Goal: Information Seeking & Learning: Learn about a topic

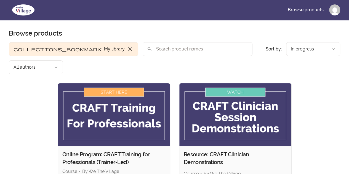
click at [73, 114] on img at bounding box center [114, 114] width 112 height 63
click at [67, 83] on img at bounding box center [114, 114] width 112 height 63
click at [58, 83] on img at bounding box center [114, 114] width 112 height 63
click at [62, 151] on h2 "Online Program: CRAFT Training for Professionals (Trainer-Led)" at bounding box center [113, 158] width 103 height 15
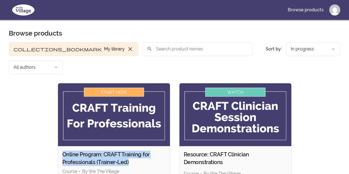
click at [62, 151] on h2 "Online Program: CRAFT Training for Professionals (Trainer-Led)" at bounding box center [113, 158] width 103 height 15
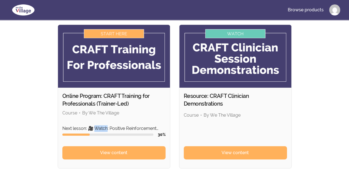
scroll to position [59, 0]
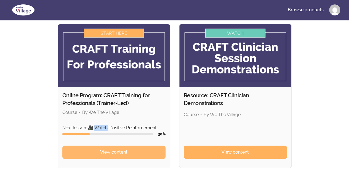
click at [78, 146] on link "View content" at bounding box center [113, 152] width 103 height 13
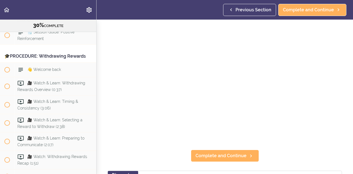
scroll to position [37, 0]
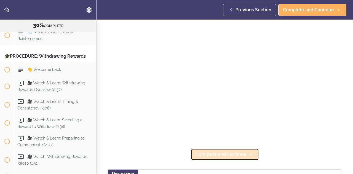
click at [244, 152] on link "Complete and Continue" at bounding box center [225, 155] width 68 height 12
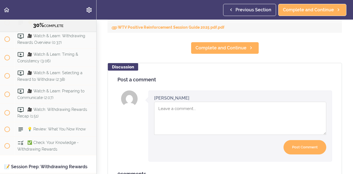
scroll to position [287, 0]
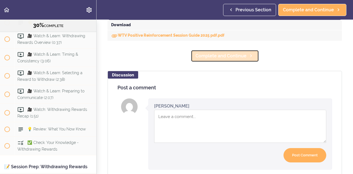
click at [240, 54] on span "Complete and Continue" at bounding box center [221, 56] width 51 height 7
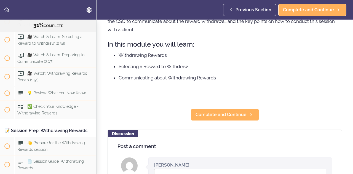
scroll to position [69, 0]
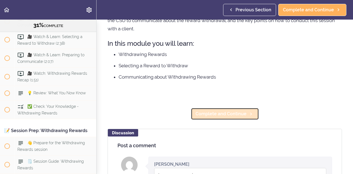
click at [239, 117] on link "Complete and Continue" at bounding box center [225, 114] width 68 height 12
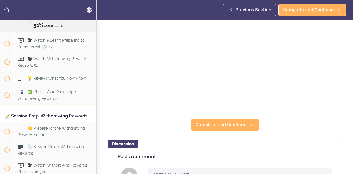
scroll to position [72, 0]
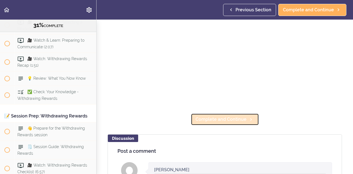
click at [245, 121] on link "Complete and Continue" at bounding box center [225, 119] width 68 height 12
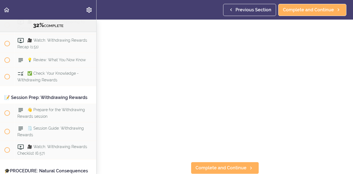
scroll to position [25, 0]
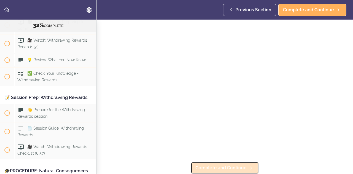
click at [211, 165] on span "Complete and Continue" at bounding box center [221, 168] width 51 height 7
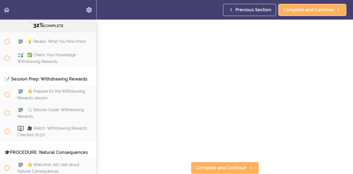
scroll to position [22, 0]
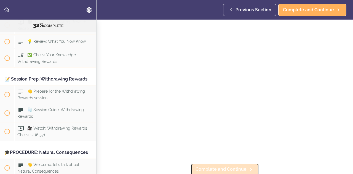
click at [248, 168] on icon at bounding box center [251, 170] width 7 height 6
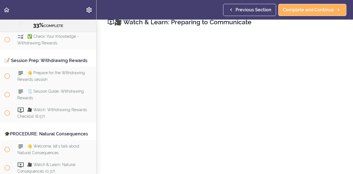
scroll to position [25, 0]
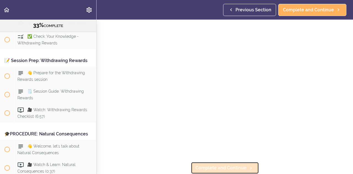
click at [203, 165] on span "Complete and Continue" at bounding box center [221, 168] width 51 height 7
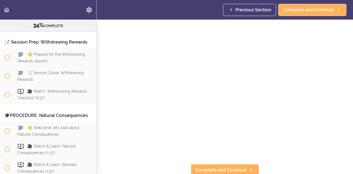
scroll to position [25, 0]
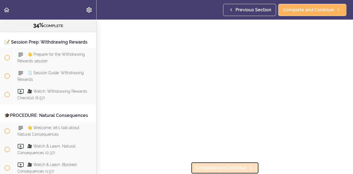
click at [241, 168] on link "Complete and Continue" at bounding box center [225, 168] width 68 height 12
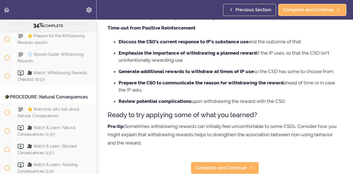
scroll to position [55, 0]
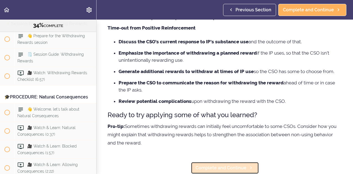
click at [248, 166] on icon at bounding box center [251, 168] width 7 height 6
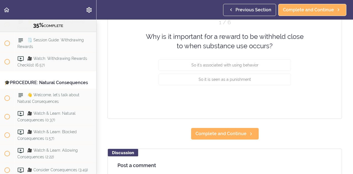
scroll to position [36, 0]
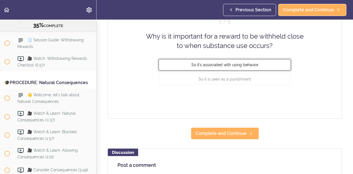
click at [271, 67] on button "So it's associated with using behavior" at bounding box center [225, 65] width 132 height 12
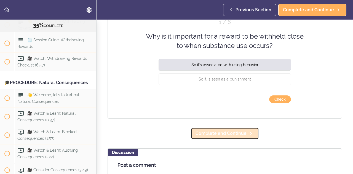
click at [244, 134] on link "Complete and Continue" at bounding box center [225, 134] width 68 height 12
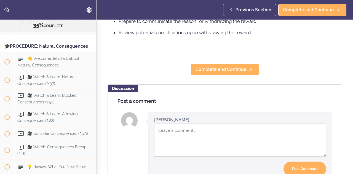
scroll to position [154, 0]
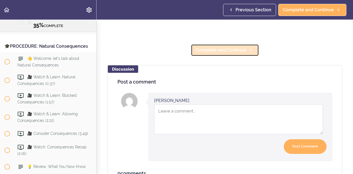
click at [246, 54] on link "Complete and Continue" at bounding box center [225, 50] width 68 height 12
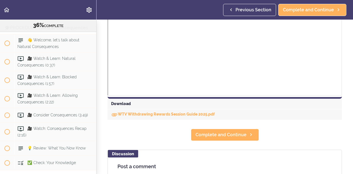
scroll to position [208, 0]
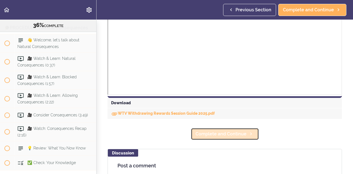
click at [243, 135] on span "Complete and Continue" at bounding box center [221, 134] width 51 height 7
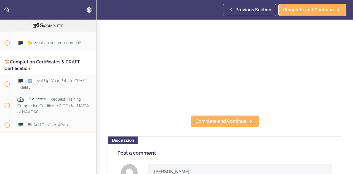
scroll to position [72, 0]
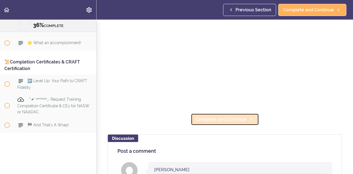
click at [238, 116] on span "Complete and Continue" at bounding box center [221, 119] width 51 height 7
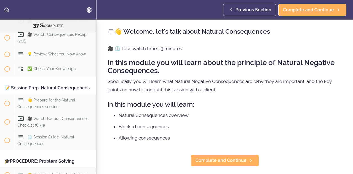
scroll to position [2534, 0]
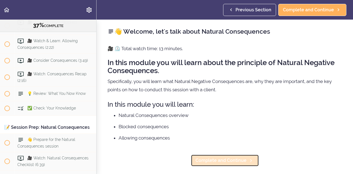
click at [232, 162] on span "Complete and Continue" at bounding box center [221, 160] width 51 height 7
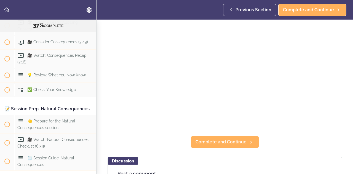
scroll to position [54, 0]
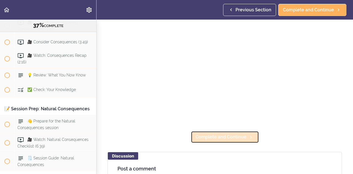
click at [237, 135] on span "Complete and Continue" at bounding box center [221, 137] width 51 height 7
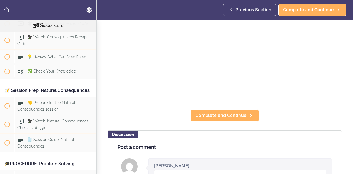
scroll to position [77, 0]
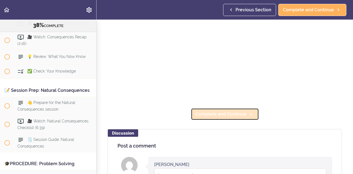
click at [239, 115] on span "Complete and Continue" at bounding box center [221, 114] width 51 height 7
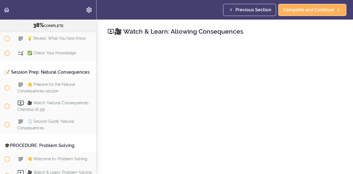
scroll to position [2590, 0]
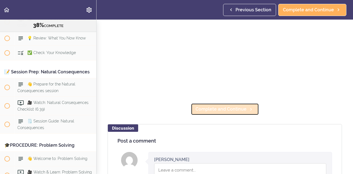
click at [241, 112] on link "Complete and Continue" at bounding box center [225, 109] width 68 height 12
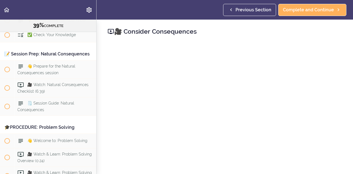
scroll to position [2608, 0]
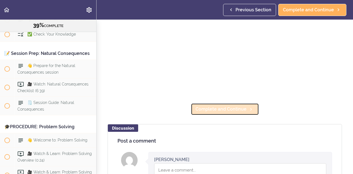
click at [238, 112] on link "Complete and Continue" at bounding box center [225, 109] width 68 height 12
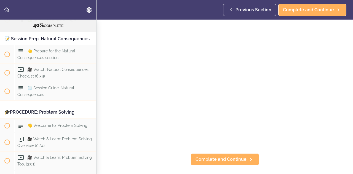
scroll to position [33, 0]
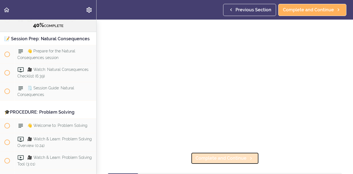
click at [222, 157] on span "Complete and Continue" at bounding box center [221, 158] width 51 height 7
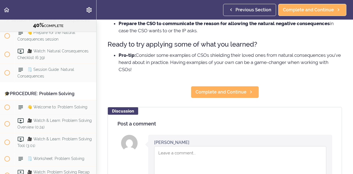
scroll to position [148, 0]
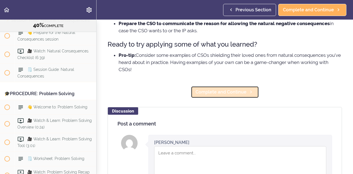
click at [245, 95] on link "Complete and Continue" at bounding box center [225, 92] width 68 height 12
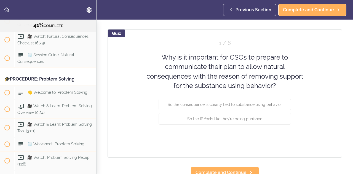
scroll to position [38, 0]
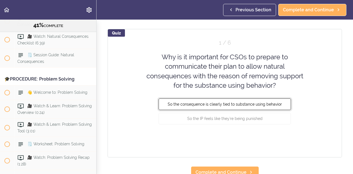
click at [282, 105] on button "So the consequence is clearly tied to substance using behavior" at bounding box center [225, 105] width 132 height 12
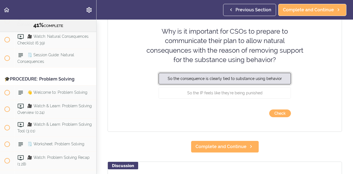
scroll to position [0, 0]
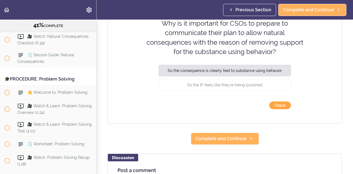
click at [281, 104] on button "Check" at bounding box center [280, 106] width 22 height 8
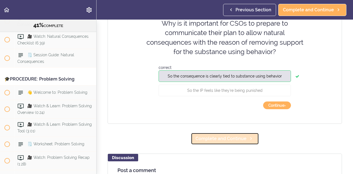
click at [250, 139] on use at bounding box center [251, 138] width 2 height 3
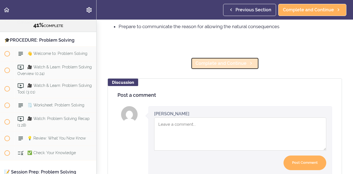
click at [245, 68] on link "Complete and Continue" at bounding box center [225, 63] width 68 height 12
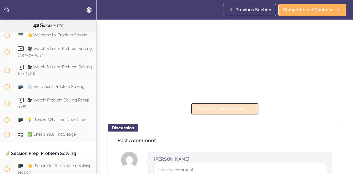
click at [230, 106] on span "Complete and Continue" at bounding box center [221, 109] width 51 height 7
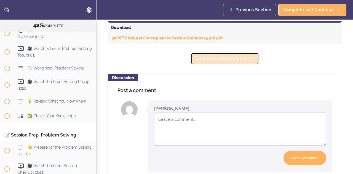
click at [248, 60] on icon at bounding box center [251, 59] width 7 height 6
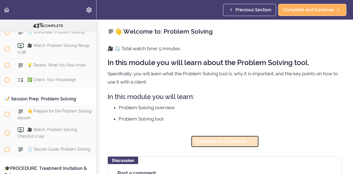
click at [243, 143] on span "Complete and Continue" at bounding box center [221, 141] width 51 height 7
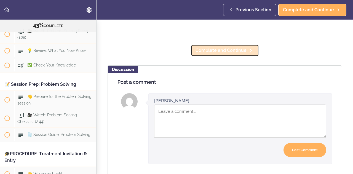
click at [236, 51] on span "Complete and Continue" at bounding box center [221, 50] width 51 height 7
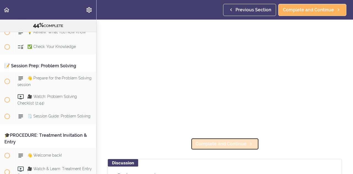
click at [242, 142] on span "Complete and Continue" at bounding box center [221, 144] width 51 height 7
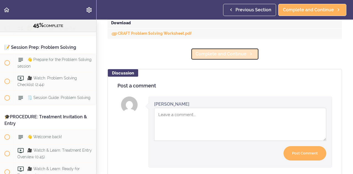
click at [241, 55] on span "Complete and Continue" at bounding box center [221, 54] width 51 height 7
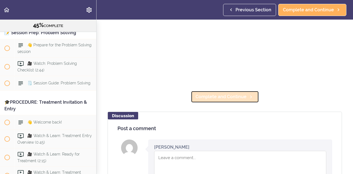
click at [242, 94] on span "Complete and Continue" at bounding box center [221, 97] width 51 height 7
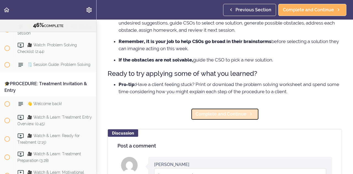
click at [250, 109] on link "Complete and Continue" at bounding box center [225, 114] width 68 height 12
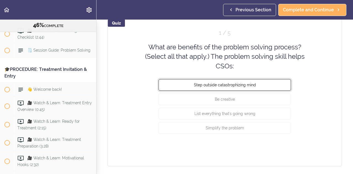
click at [263, 86] on button "Step outside catastrophizing mind" at bounding box center [225, 85] width 132 height 12
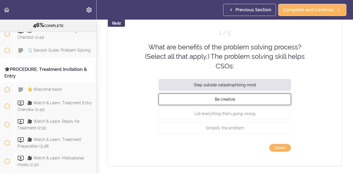
click at [257, 102] on button "Be creative" at bounding box center [225, 100] width 132 height 12
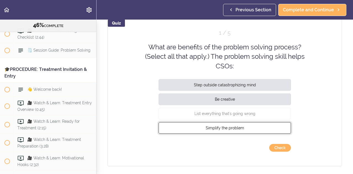
click at [264, 130] on button "Simplify the problem" at bounding box center [225, 128] width 132 height 12
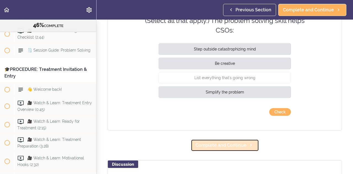
click at [250, 147] on icon at bounding box center [251, 145] width 7 height 6
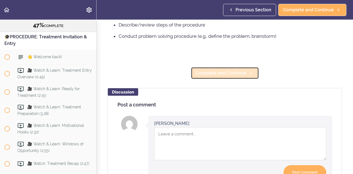
click at [239, 70] on span "Complete and Continue" at bounding box center [221, 73] width 51 height 7
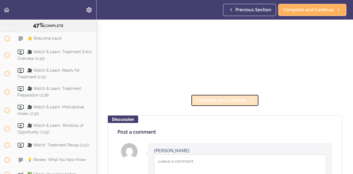
click at [236, 100] on span "Complete and Continue" at bounding box center [221, 100] width 51 height 7
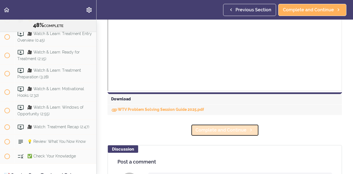
click at [244, 134] on link "Complete and Continue" at bounding box center [225, 130] width 68 height 12
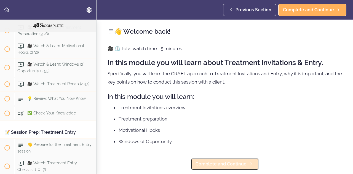
click at [246, 168] on link "Complete and Continue" at bounding box center [225, 164] width 68 height 12
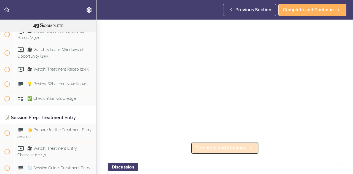
click at [248, 150] on link "Complete and Continue" at bounding box center [225, 148] width 68 height 12
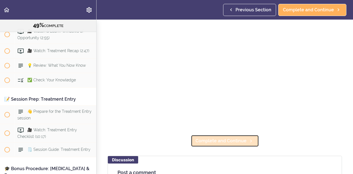
click at [248, 142] on link "Complete and Continue" at bounding box center [225, 141] width 68 height 12
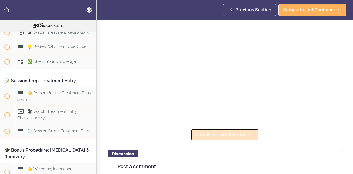
click at [243, 137] on link "Complete and Continue" at bounding box center [225, 135] width 68 height 12
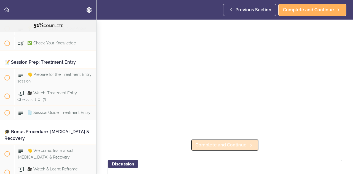
click at [245, 147] on link "Complete and Continue" at bounding box center [225, 145] width 68 height 12
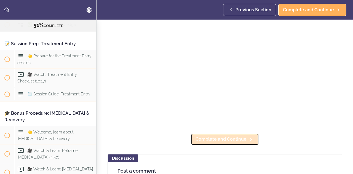
click at [246, 141] on link "Complete and Continue" at bounding box center [225, 139] width 68 height 12
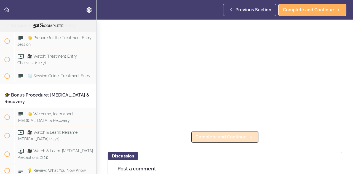
click at [248, 136] on icon at bounding box center [251, 137] width 7 height 6
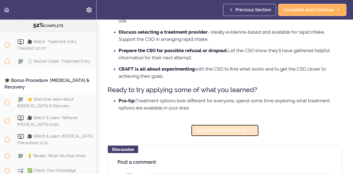
click at [245, 135] on link "Complete and Continue" at bounding box center [225, 130] width 68 height 12
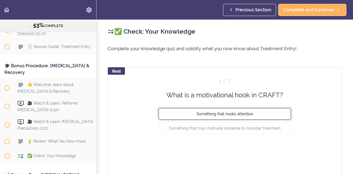
click at [268, 114] on button "Something that hooks attention" at bounding box center [225, 114] width 132 height 12
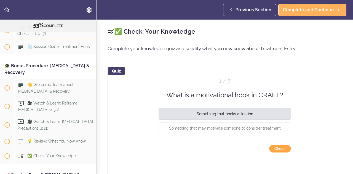
click at [277, 152] on button "Check" at bounding box center [280, 149] width 22 height 8
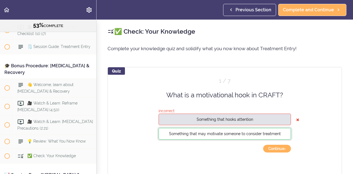
click at [264, 135] on span "Something that may motivate someone to consider treatment" at bounding box center [225, 134] width 112 height 4
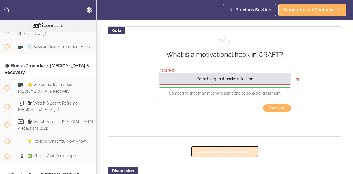
click at [249, 152] on icon at bounding box center [251, 152] width 7 height 6
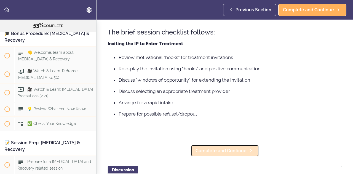
click at [248, 152] on icon at bounding box center [251, 151] width 7 height 6
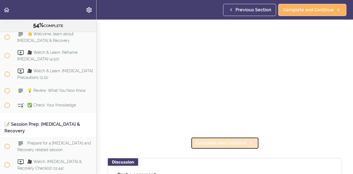
click at [248, 146] on link "Complete and Continue" at bounding box center [225, 143] width 68 height 12
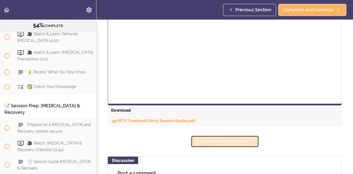
click at [247, 147] on link "Complete and Continue" at bounding box center [225, 142] width 68 height 12
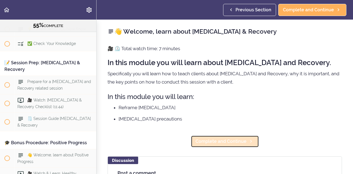
click at [250, 146] on link "Complete and Continue" at bounding box center [225, 142] width 68 height 12
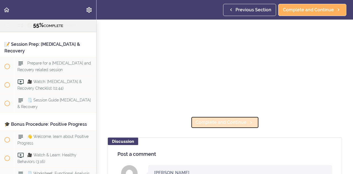
click at [244, 125] on link "Complete and Continue" at bounding box center [225, 122] width 68 height 12
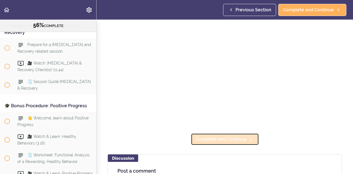
click at [248, 137] on icon at bounding box center [251, 140] width 7 height 6
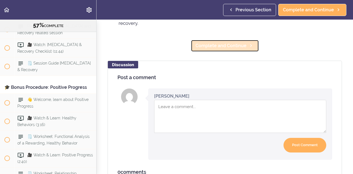
click at [245, 50] on link "Complete and Continue" at bounding box center [225, 46] width 68 height 12
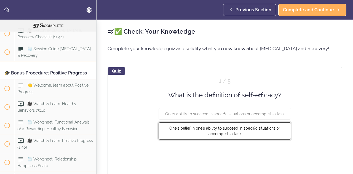
click at [270, 135] on button "One's belief in one's ability to succeed in specific situations or accomplish a…" at bounding box center [225, 131] width 132 height 17
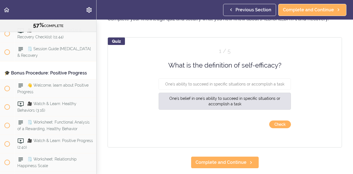
click at [282, 132] on div "Quiz 1 / 5 What is the definition of self-efficacy? One's ability to succeed in…" at bounding box center [225, 92] width 235 height 110
click at [282, 124] on button "Check" at bounding box center [280, 125] width 22 height 8
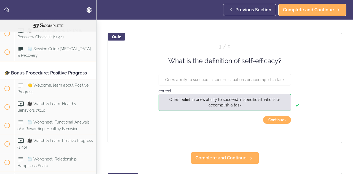
click at [228, 47] on div "1 / 5" at bounding box center [225, 47] width 132 height 8
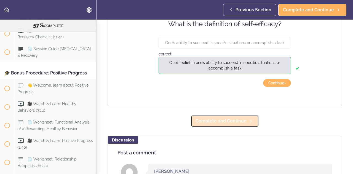
click at [243, 125] on link "Complete and Continue" at bounding box center [225, 121] width 68 height 12
click at [243, 122] on span "Complete and Continue" at bounding box center [221, 121] width 51 height 7
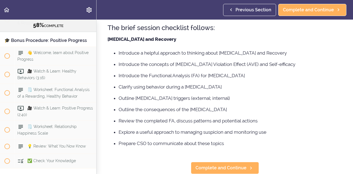
click at [280, 129] on li "Explore a useful approach to managing suspicion and monitoring use" at bounding box center [231, 132] width 224 height 7
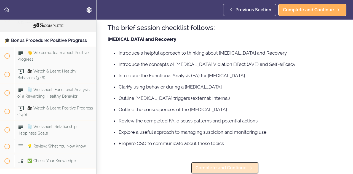
click at [248, 166] on icon at bounding box center [251, 168] width 7 height 6
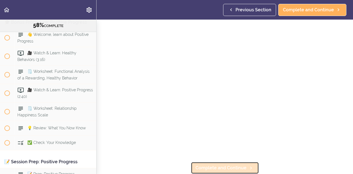
click at [251, 169] on link "Complete and Continue" at bounding box center [225, 168] width 68 height 12
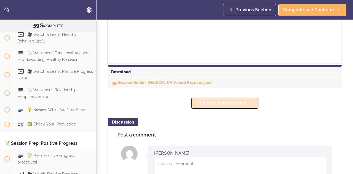
click at [241, 109] on link "Complete and Continue" at bounding box center [225, 103] width 68 height 12
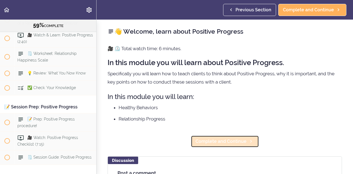
click at [245, 146] on link "Complete and Continue" at bounding box center [225, 142] width 68 height 12
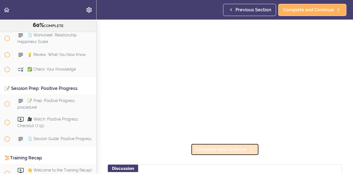
click at [248, 149] on icon at bounding box center [251, 150] width 7 height 6
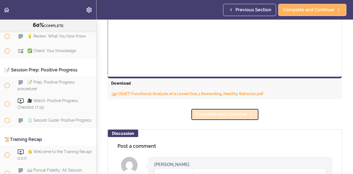
click at [241, 117] on span "Complete and Continue" at bounding box center [221, 114] width 51 height 7
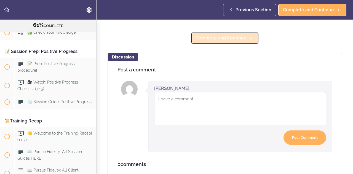
click at [240, 38] on span "Complete and Continue" at bounding box center [221, 38] width 51 height 7
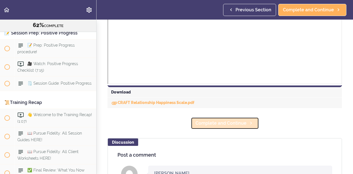
click at [241, 126] on span "Complete and Continue" at bounding box center [221, 123] width 51 height 7
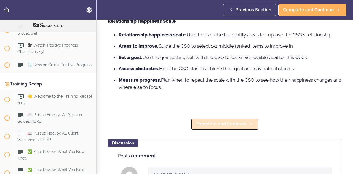
click at [244, 128] on link "Complete and Continue" at bounding box center [225, 124] width 68 height 12
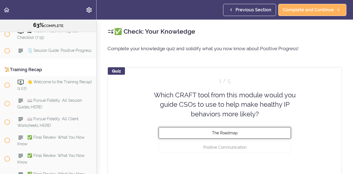
click at [273, 133] on button "The Roadmap" at bounding box center [225, 133] width 132 height 12
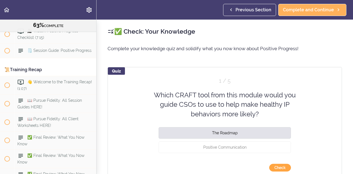
click at [284, 165] on button "Check" at bounding box center [280, 168] width 22 height 8
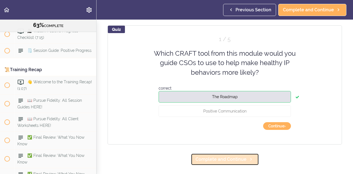
click at [250, 161] on icon at bounding box center [251, 160] width 7 height 6
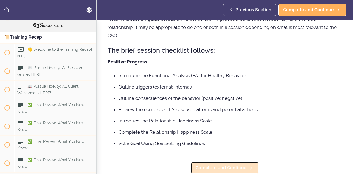
click at [255, 167] on link "Complete and Continue" at bounding box center [225, 168] width 68 height 12
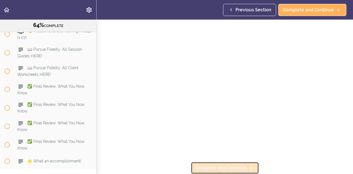
click at [248, 167] on icon at bounding box center [251, 168] width 7 height 6
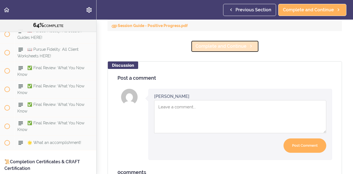
click at [240, 47] on span "Complete and Continue" at bounding box center [221, 46] width 51 height 7
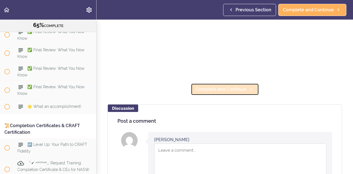
click at [228, 86] on span "Complete and Continue" at bounding box center [221, 89] width 51 height 7
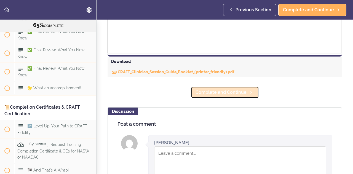
click at [237, 93] on span "Complete and Continue" at bounding box center [221, 92] width 51 height 7
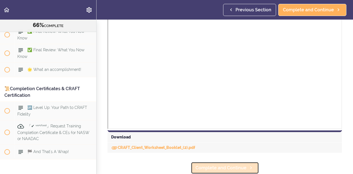
click at [239, 167] on span "Complete and Continue" at bounding box center [221, 168] width 51 height 7
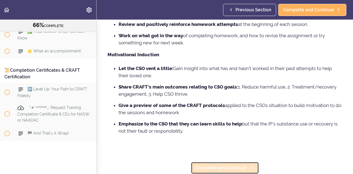
click at [246, 167] on link "Complete and Continue" at bounding box center [225, 168] width 68 height 12
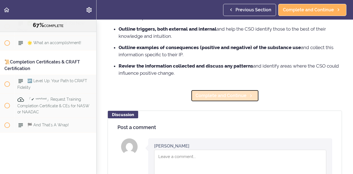
click at [241, 96] on span "Complete and Continue" at bounding box center [221, 95] width 51 height 7
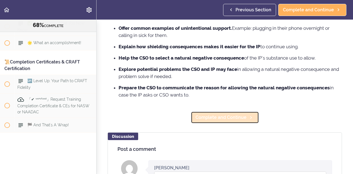
click at [236, 117] on span "Complete and Continue" at bounding box center [221, 117] width 51 height 7
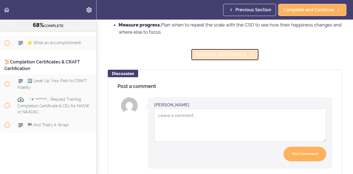
click at [239, 58] on span "Complete and Continue" at bounding box center [221, 54] width 51 height 7
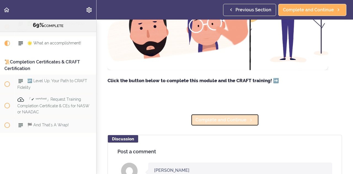
click at [248, 121] on icon at bounding box center [251, 120] width 7 height 6
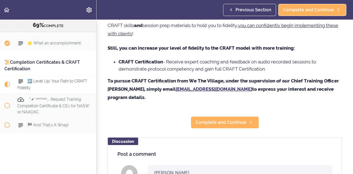
scroll to position [57, 0]
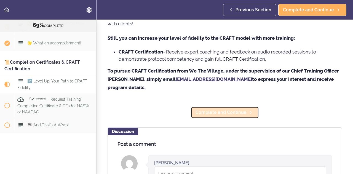
click at [244, 108] on link "Complete and Continue" at bounding box center [225, 113] width 68 height 12
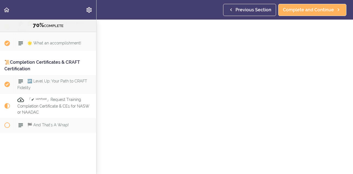
scroll to position [79, 0]
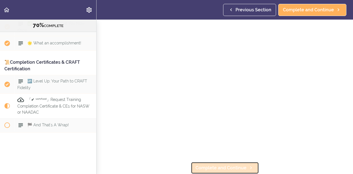
click at [250, 165] on icon at bounding box center [251, 168] width 7 height 6
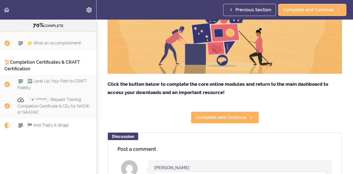
scroll to position [126, 0]
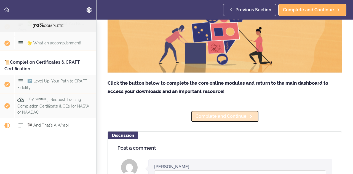
click at [231, 115] on span "Complete and Continue" at bounding box center [221, 116] width 51 height 7
